Goal: Obtain resource: Obtain resource

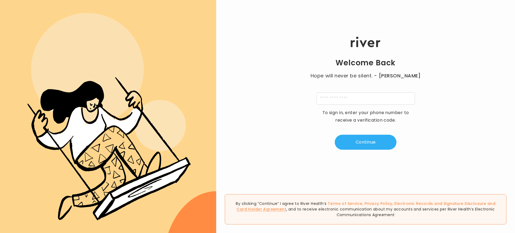
click at [286, 210] on link "Card Holder Agreement" at bounding box center [262, 209] width 50 height 5
